Goal: Transaction & Acquisition: Download file/media

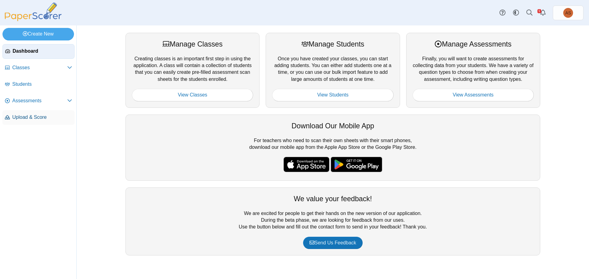
click at [28, 118] on span "Upload & Score" at bounding box center [42, 117] width 60 height 7
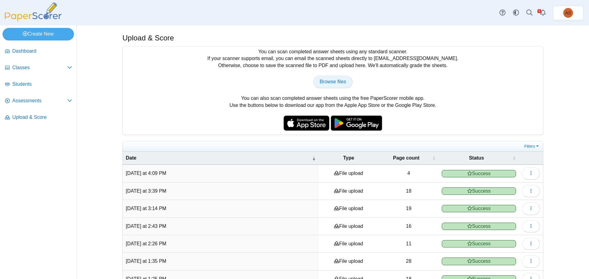
click at [330, 82] on span "Browse files" at bounding box center [333, 81] width 26 height 5
type input "**********"
click at [524, 171] on button "button" at bounding box center [531, 173] width 18 height 12
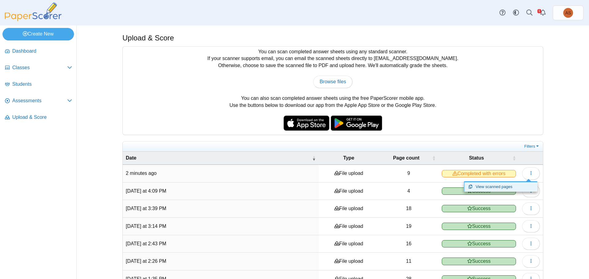
click at [503, 186] on link "View scanned pages" at bounding box center [501, 187] width 74 height 9
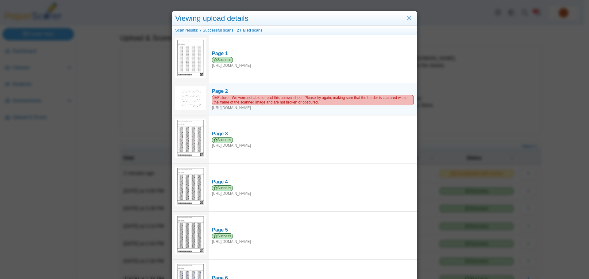
click at [195, 103] on img at bounding box center [190, 99] width 31 height 24
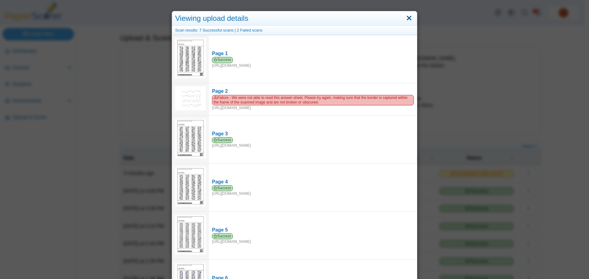
click at [407, 20] on link "Close" at bounding box center [409, 18] width 10 height 10
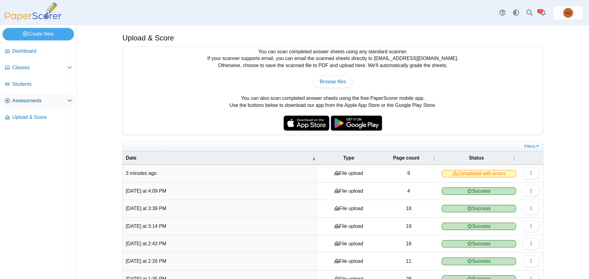
click at [18, 101] on span "Assessments" at bounding box center [39, 101] width 55 height 7
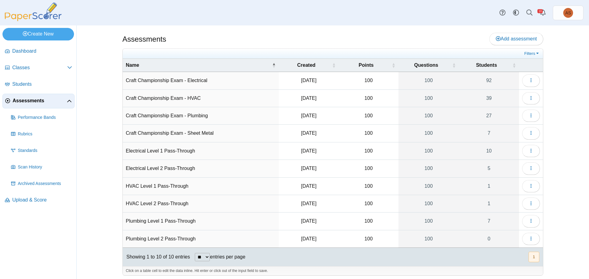
click at [197, 133] on td "Craft Championship Exam - Sheet Metal" at bounding box center [201, 133] width 156 height 17
click at [531, 134] on icon "button" at bounding box center [531, 133] width 5 height 5
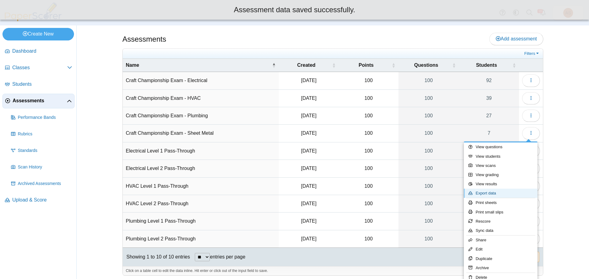
click at [499, 194] on link "Export data" at bounding box center [501, 193] width 74 height 9
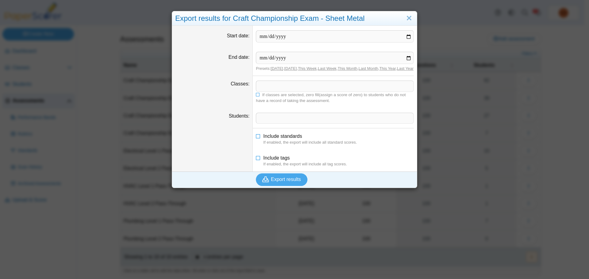
click at [289, 87] on dd "​ If classes are selected, zero fill(assign a score of zero) to students who do…" at bounding box center [335, 92] width 164 height 32
click at [277, 91] on span at bounding box center [334, 86] width 157 height 10
click at [288, 182] on span "Export results" at bounding box center [286, 179] width 30 height 5
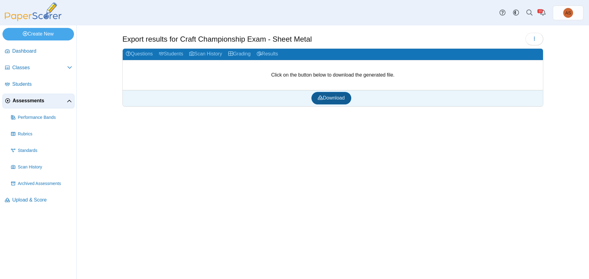
click at [341, 99] on span "Download" at bounding box center [331, 97] width 27 height 5
